Goal: Transaction & Acquisition: Purchase product/service

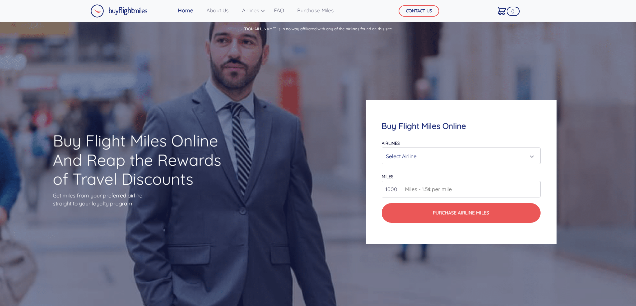
click at [410, 160] on div "Select Airline" at bounding box center [459, 156] width 146 height 13
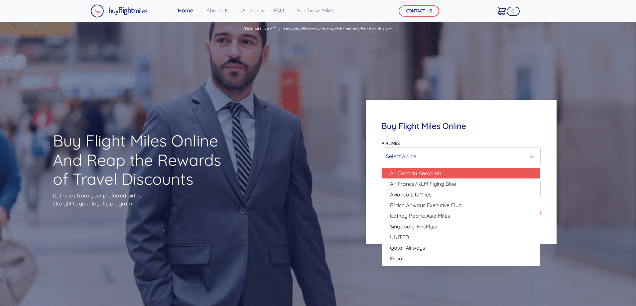
click at [414, 173] on span "Air Canada Aeroplan" at bounding box center [415, 173] width 51 height 8
select select "Air Canada Aeroplan"
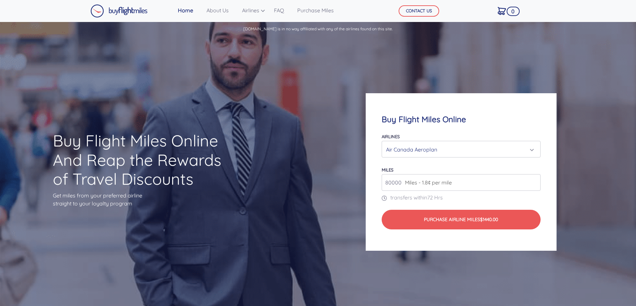
click at [416, 182] on span "Miles - 1.8¢ per mile" at bounding box center [427, 182] width 50 height 8
click at [421, 183] on span "Miles - 1.8¢ per mile" at bounding box center [427, 182] width 50 height 8
click at [537, 182] on input "81000" at bounding box center [461, 182] width 159 height 17
click at [536, 182] on input "82000" at bounding box center [461, 182] width 159 height 17
click at [536, 182] on input "83000" at bounding box center [461, 182] width 159 height 17
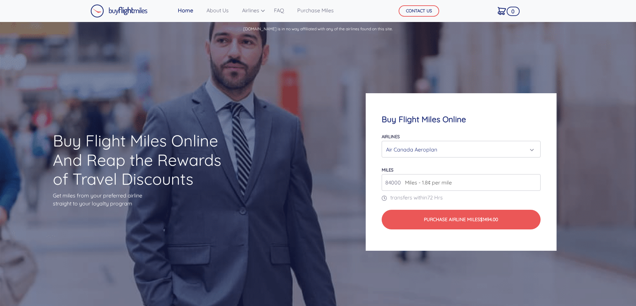
click at [536, 182] on input "84000" at bounding box center [461, 182] width 159 height 17
click at [536, 182] on input "85000" at bounding box center [461, 182] width 159 height 17
click at [534, 185] on input "84000" at bounding box center [461, 182] width 159 height 17
click at [534, 185] on input "83000" at bounding box center [461, 182] width 159 height 17
click at [534, 185] on input "82000" at bounding box center [461, 182] width 159 height 17
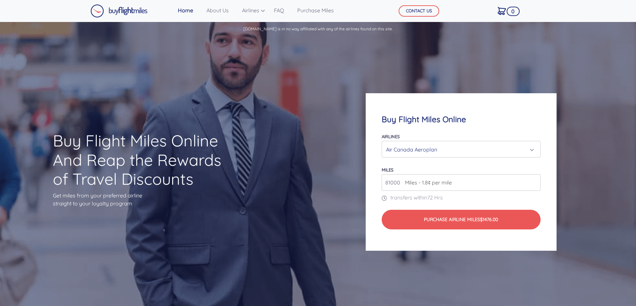
click at [534, 185] on input "81000" at bounding box center [461, 182] width 159 height 17
type input "80000"
click at [534, 185] on input "80000" at bounding box center [461, 182] width 159 height 17
click at [445, 148] on div "Air Canada Aeroplan" at bounding box center [459, 149] width 146 height 13
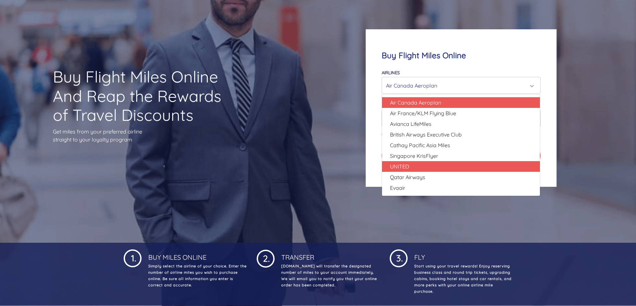
scroll to position [66, 0]
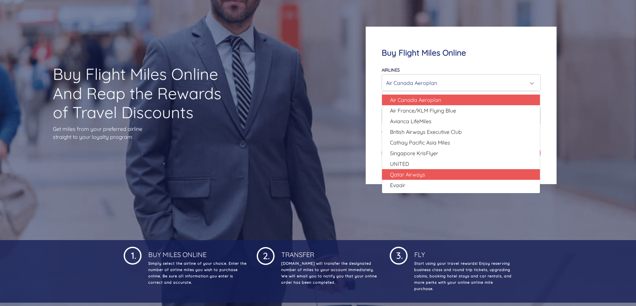
click at [413, 176] on span "Qatar Airways" at bounding box center [407, 174] width 35 height 8
select select "Qatar Airways"
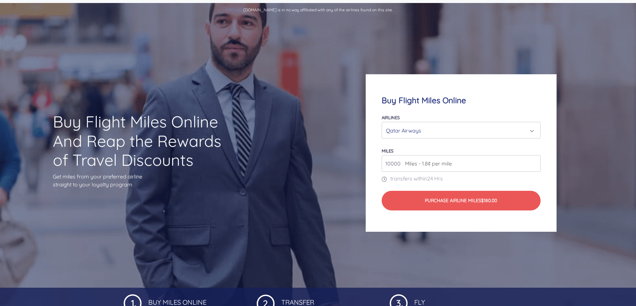
scroll to position [0, 0]
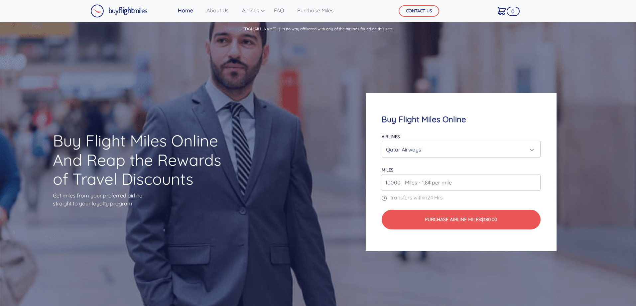
click at [534, 185] on input "10000" at bounding box center [461, 182] width 159 height 17
click at [535, 182] on input "11000" at bounding box center [461, 182] width 159 height 17
click at [535, 182] on input "12000" at bounding box center [461, 182] width 159 height 17
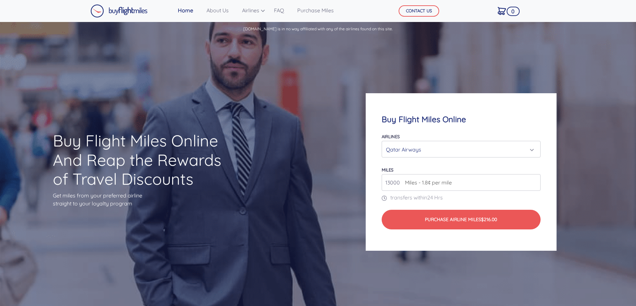
type input "13000"
click at [535, 182] on input "13000" at bounding box center [461, 182] width 159 height 17
click at [509, 147] on div "Qatar Airways" at bounding box center [459, 149] width 146 height 13
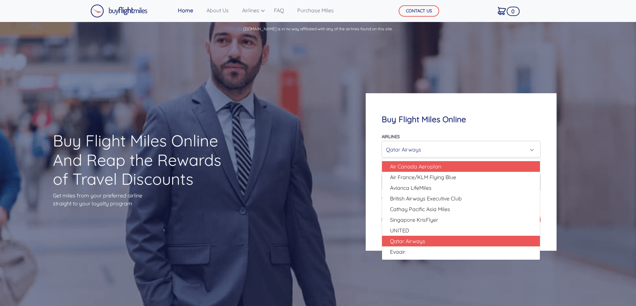
click at [413, 166] on span "Air Canada Aeroplan" at bounding box center [415, 166] width 51 height 8
select select "Air Canada Aeroplan"
type input "80000"
